Goal: Find specific page/section: Find specific page/section

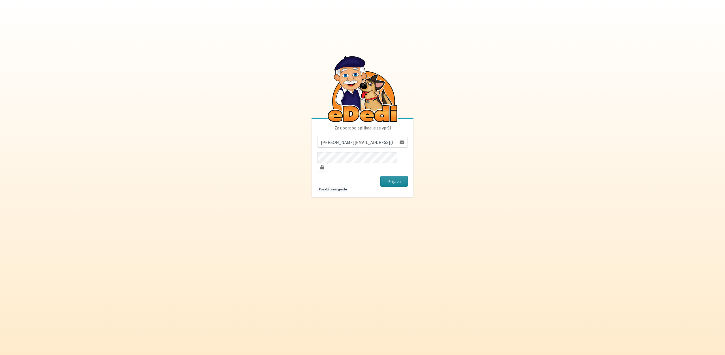
click at [398, 176] on button "Prijava" at bounding box center [394, 181] width 27 height 11
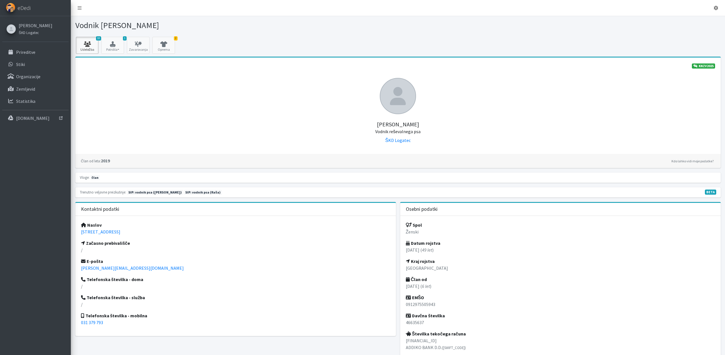
click at [94, 44] on icon at bounding box center [87, 44] width 19 height 6
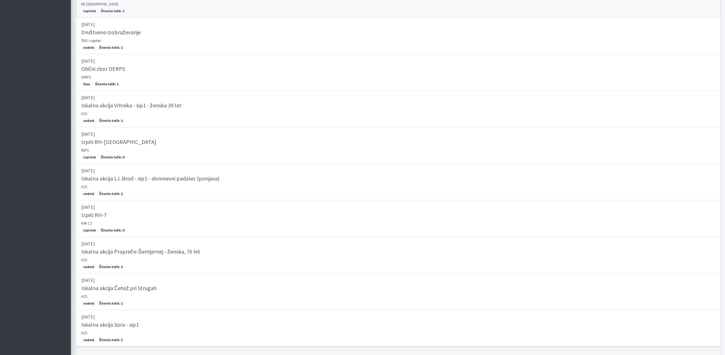
scroll to position [205, 0]
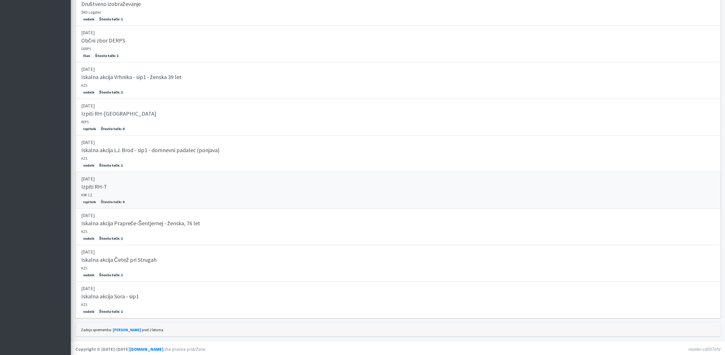
click at [107, 187] on div "Izpiti RH-T" at bounding box center [398, 187] width 634 height 8
